Goal: Task Accomplishment & Management: Use online tool/utility

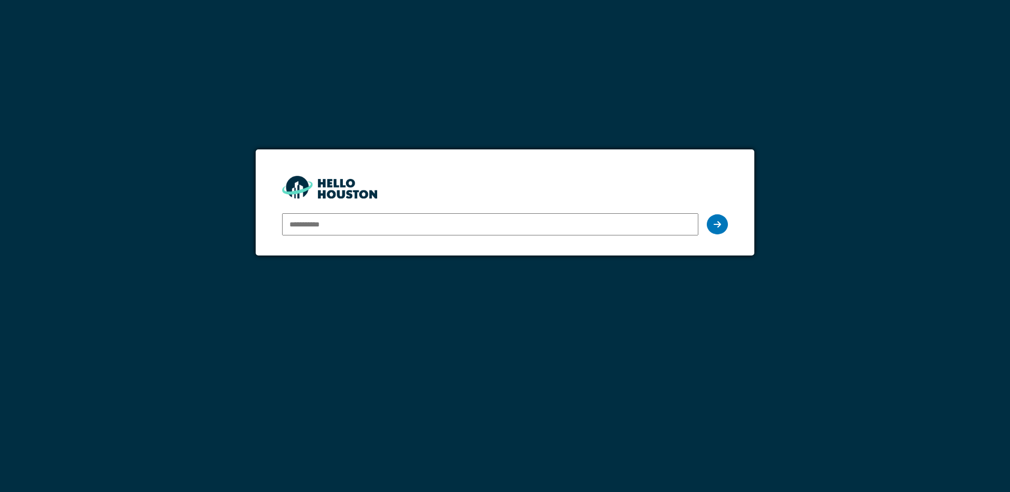
drag, startPoint x: 0, startPoint y: 0, endPoint x: 338, endPoint y: 224, distance: 405.5
click at [338, 224] on input "email" at bounding box center [490, 224] width 416 height 22
type input "**********"
click at [716, 218] on div at bounding box center [717, 224] width 21 height 20
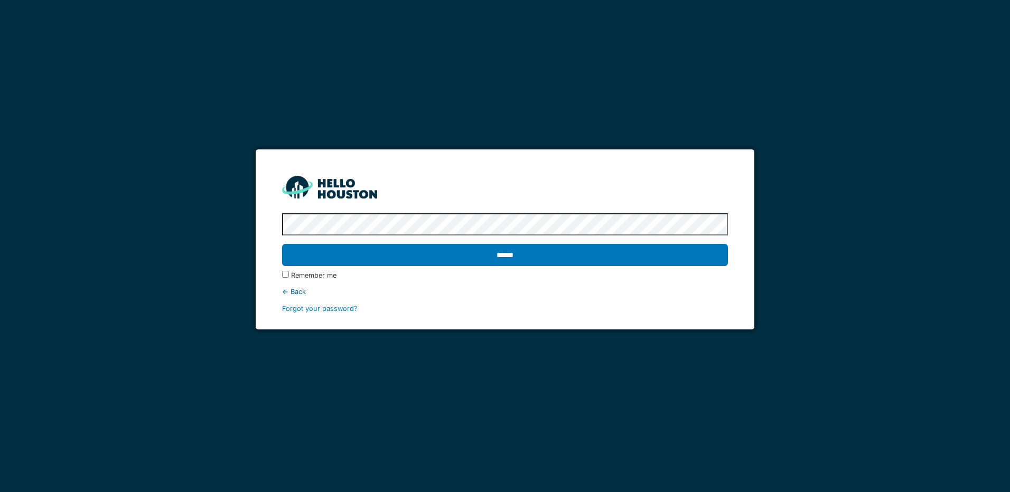
click at [282, 244] on input "******" at bounding box center [504, 255] width 445 height 22
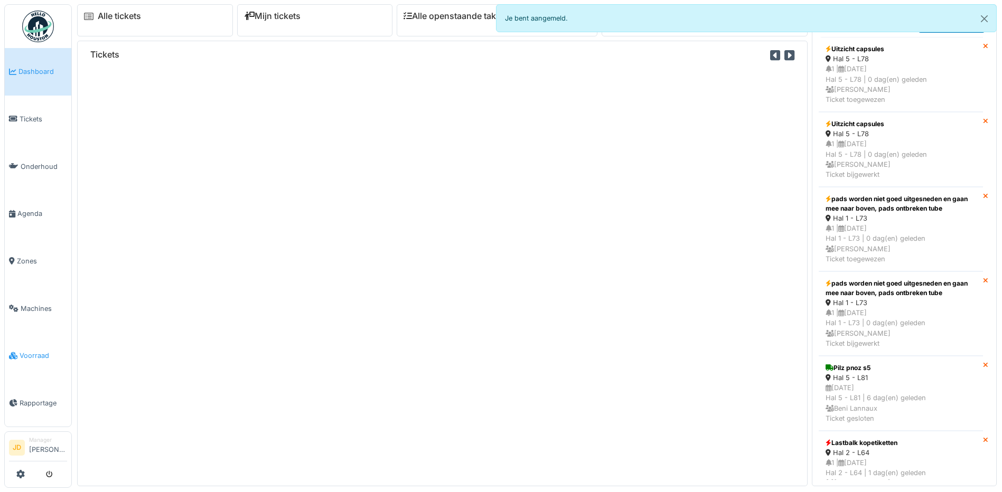
click at [40, 352] on span "Voorraad" at bounding box center [44, 356] width 48 height 10
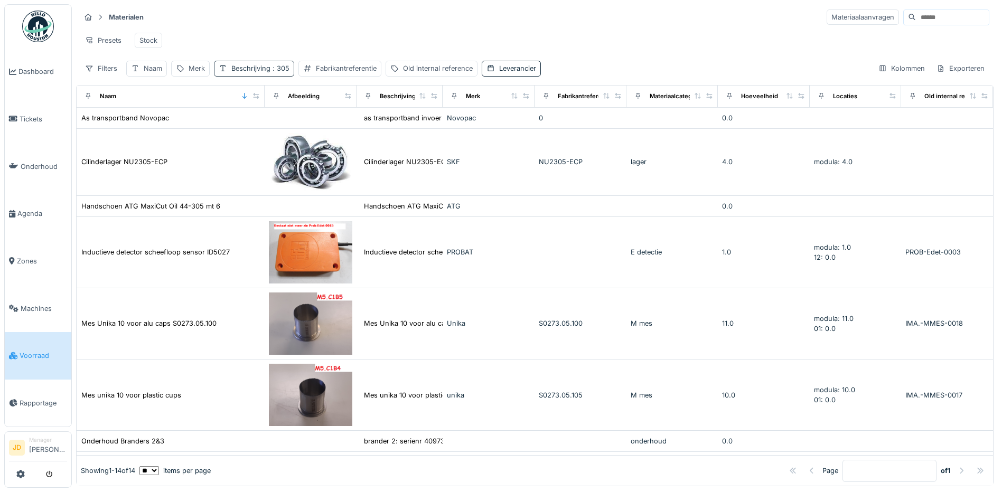
click at [276, 72] on span ": 305" at bounding box center [279, 68] width 19 height 8
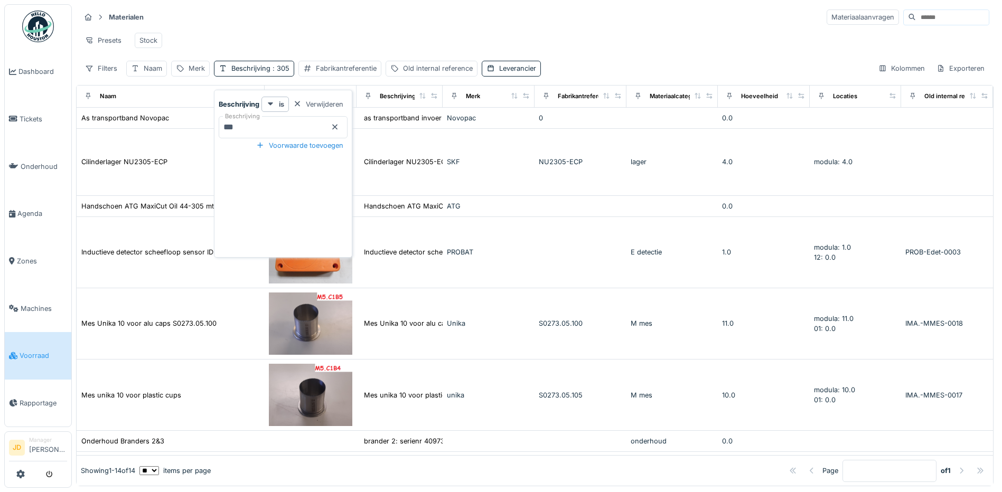
click at [336, 129] on icon at bounding box center [335, 127] width 8 height 7
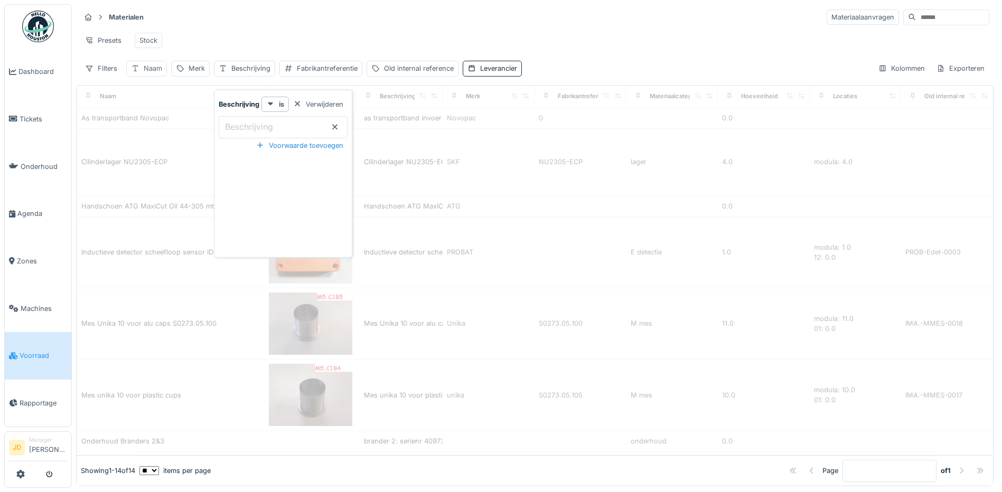
click at [154, 73] on div "Naam" at bounding box center [153, 68] width 18 height 10
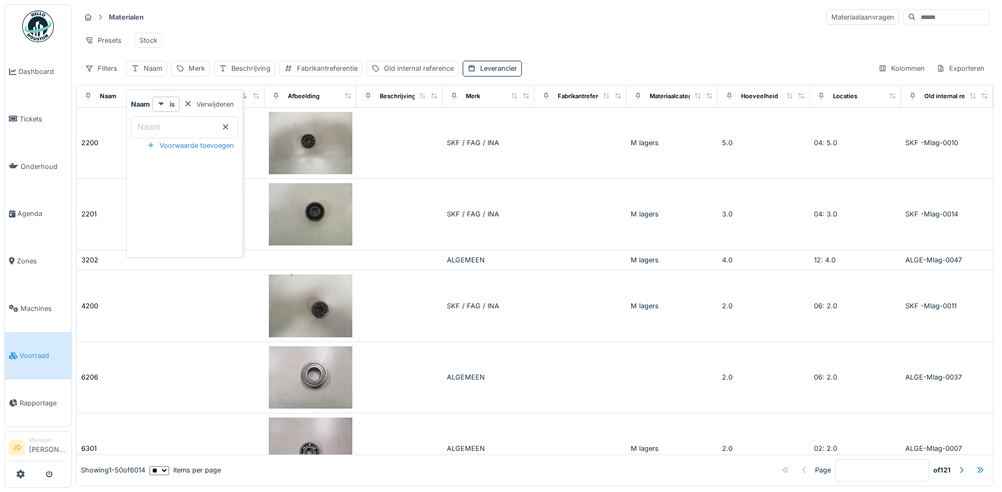
click at [178, 127] on input "Naam" at bounding box center [184, 127] width 107 height 22
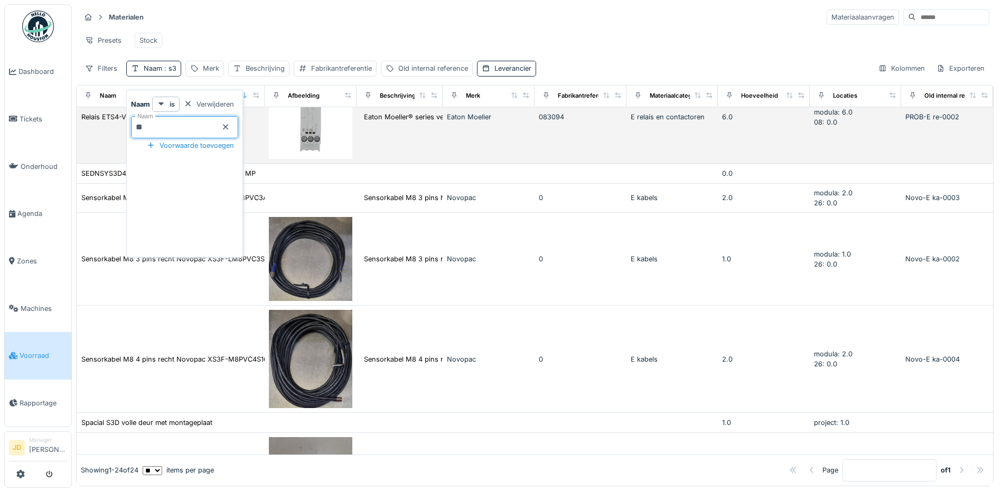
scroll to position [983, 0]
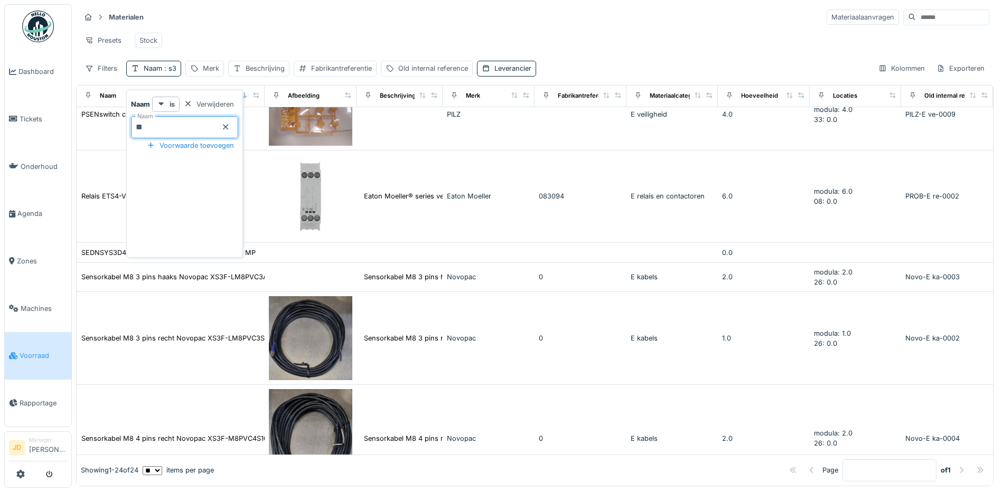
type input "**"
click at [230, 124] on icon at bounding box center [225, 127] width 8 height 7
click at [210, 71] on div "Filters Naam : s3 Merk Beschrijving Fabrikantreferentie Old internal reference …" at bounding box center [308, 68] width 456 height 15
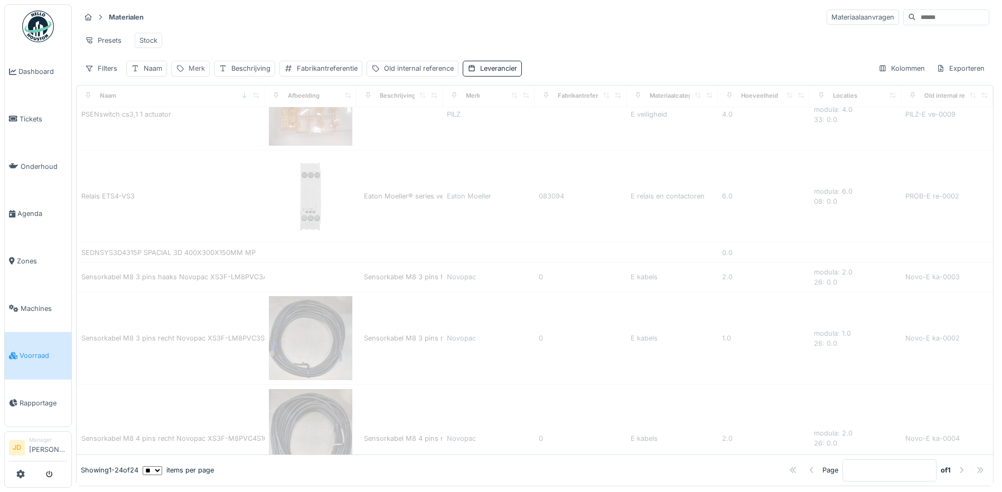
click at [198, 72] on div "Merk" at bounding box center [197, 68] width 16 height 10
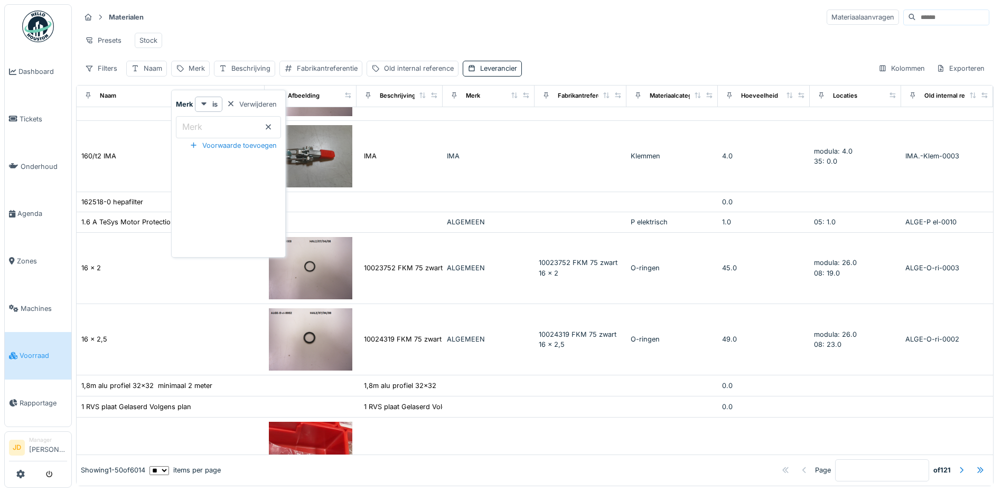
click at [211, 127] on input "Merk" at bounding box center [228, 127] width 105 height 22
type input "****"
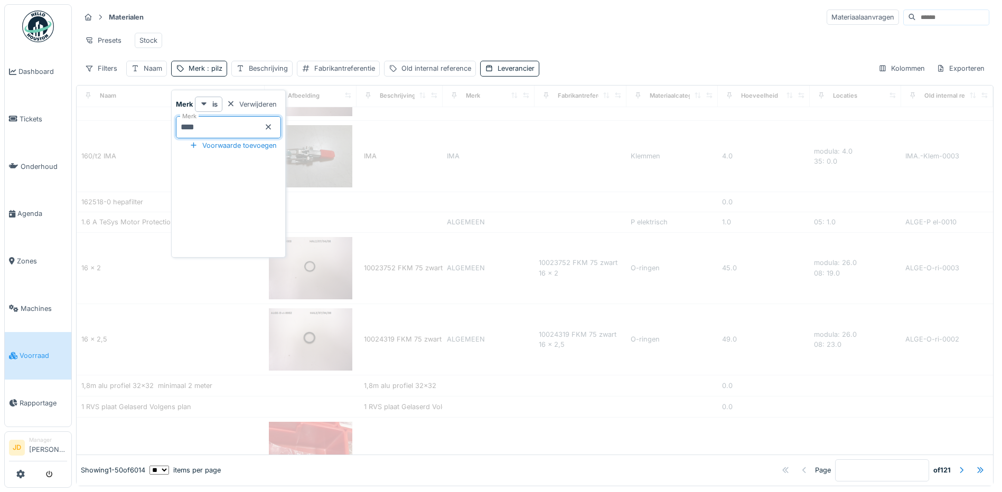
click at [326, 29] on div "Presets Stock" at bounding box center [534, 41] width 909 height 24
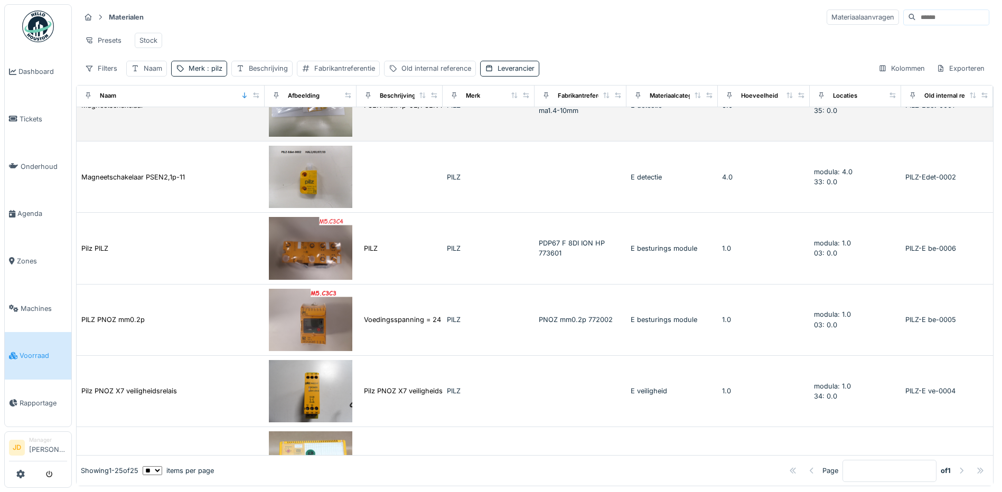
scroll to position [0, 0]
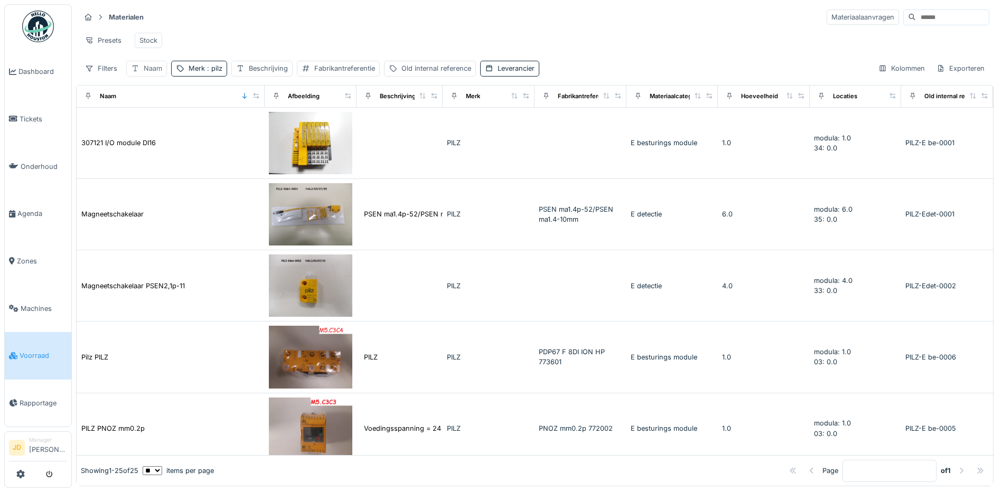
click at [146, 72] on div "Naam" at bounding box center [153, 68] width 18 height 10
click at [161, 124] on label "Naam" at bounding box center [148, 126] width 27 height 13
click at [161, 124] on input "Naam" at bounding box center [184, 127] width 107 height 22
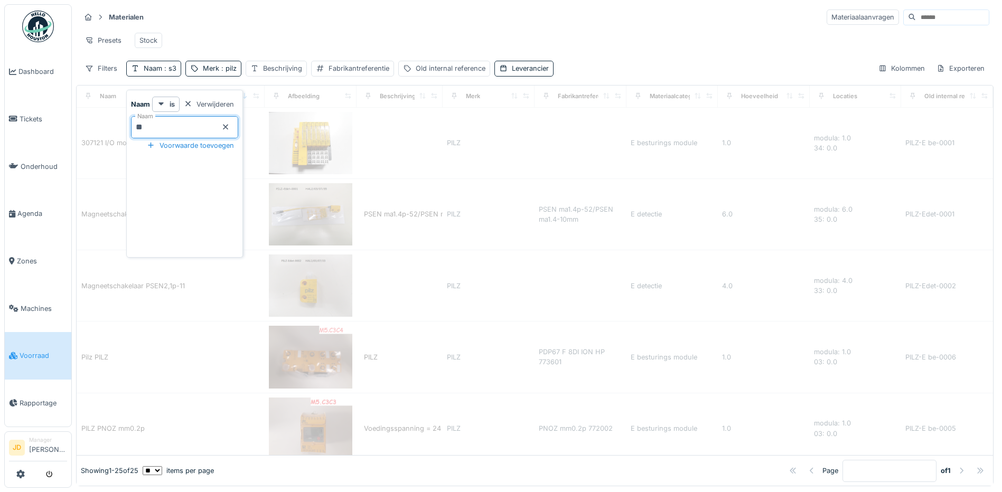
type input "**"
click at [230, 124] on icon at bounding box center [225, 127] width 8 height 7
click at [268, 36] on div "Presets Stock" at bounding box center [534, 41] width 909 height 24
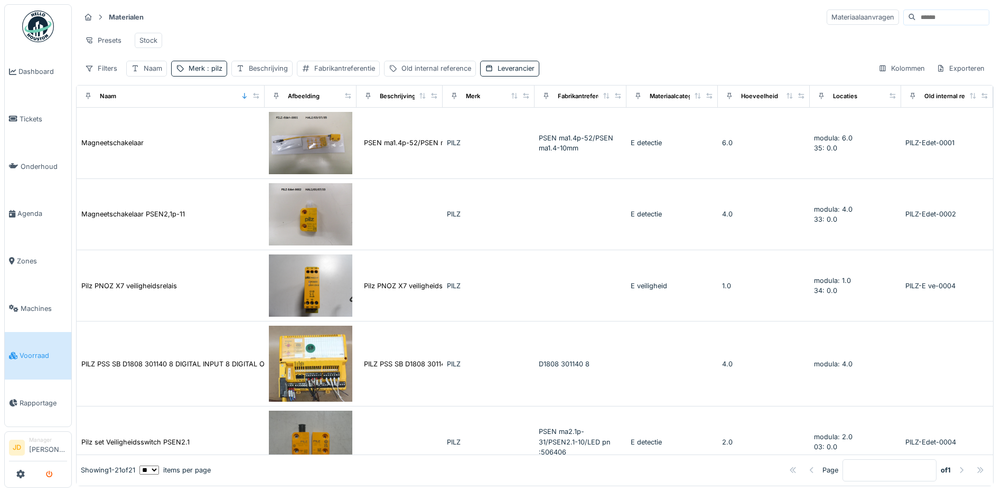
click at [52, 475] on icon "submit" at bounding box center [49, 475] width 7 height 7
